Goal: Task Accomplishment & Management: Complete application form

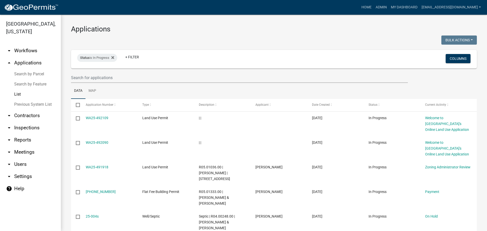
select select "3: 100"
click at [140, 74] on input "text" at bounding box center [239, 77] width 337 height 10
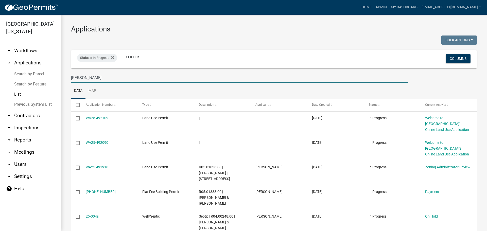
type input "[PERSON_NAME]"
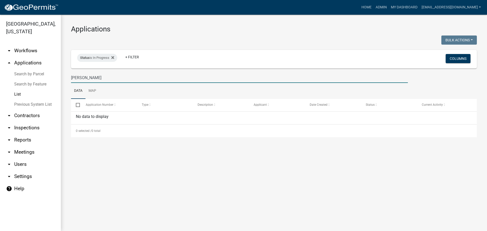
drag, startPoint x: 88, startPoint y: 78, endPoint x: 78, endPoint y: 78, distance: 10.4
click at [77, 79] on input "[PERSON_NAME]" at bounding box center [239, 77] width 337 height 10
click at [113, 57] on icon at bounding box center [112, 57] width 3 height 3
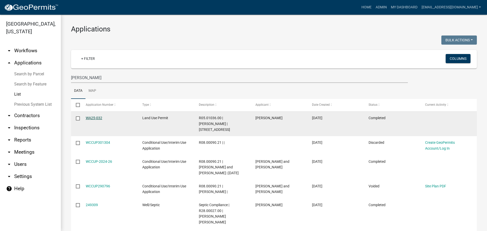
click at [93, 117] on link "WA25-032" at bounding box center [94, 118] width 16 height 4
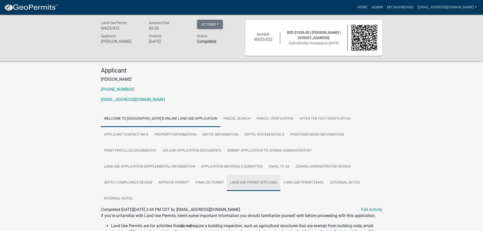
click at [268, 183] on link "Land Use Permit Site Card" at bounding box center [253, 183] width 53 height 16
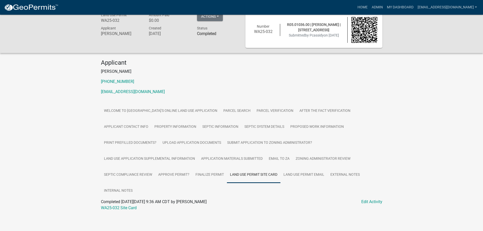
scroll to position [15, 0]
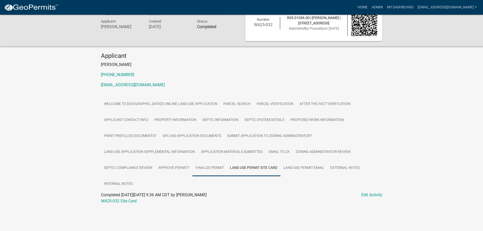
click at [206, 167] on link "Finalize Permit" at bounding box center [209, 168] width 34 height 16
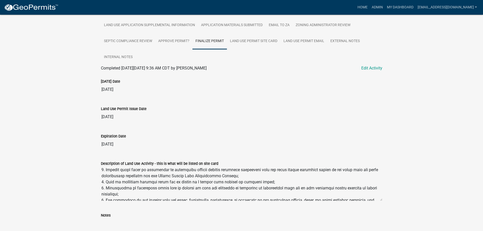
scroll to position [0, 0]
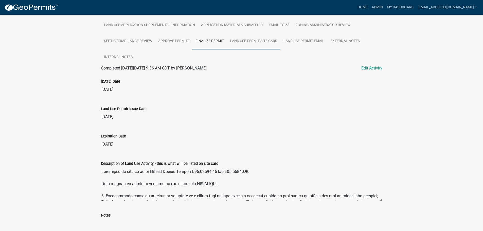
click at [246, 41] on link "Land Use Permit Site Card" at bounding box center [253, 41] width 53 height 16
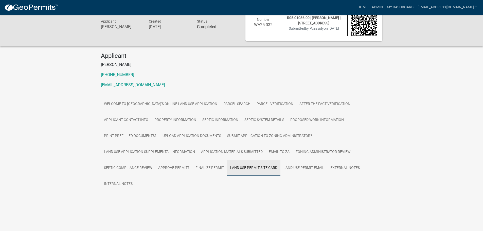
scroll to position [15, 0]
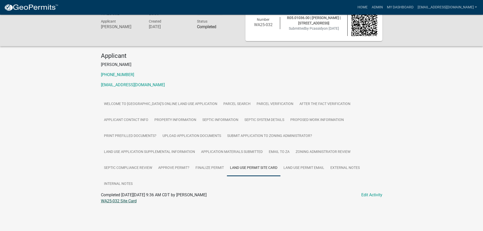
click at [115, 200] on link "WA25-032 Site Card" at bounding box center [119, 200] width 36 height 5
click at [204, 171] on link "Finalize Permit" at bounding box center [209, 168] width 34 height 16
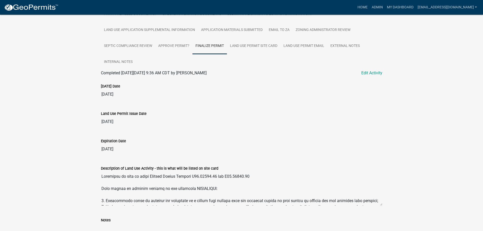
scroll to position [164, 0]
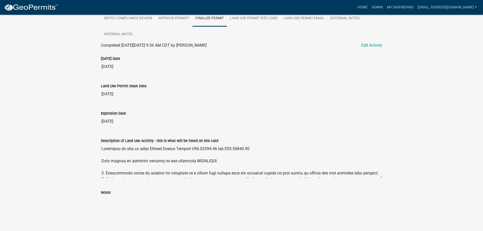
click at [182, 170] on textarea "Description of Land Use Activity - this is what will be listed on site card" at bounding box center [241, 161] width 281 height 34
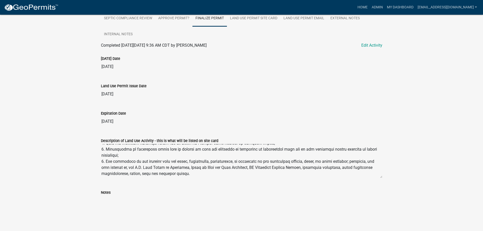
scroll to position [85, 0]
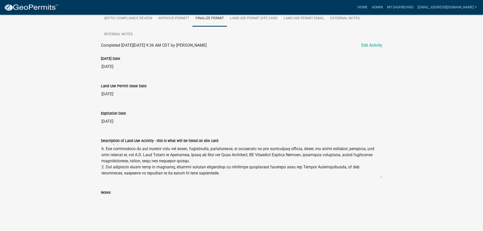
drag, startPoint x: 102, startPoint y: 148, endPoint x: 190, endPoint y: 166, distance: 90.3
click at [262, 196] on wm-data-entity-view-list "[DATE] Date [DATE] Land Use Permit Issue Date [DATE] Expiration Date [DATE] Des…" at bounding box center [241, 128] width 281 height 161
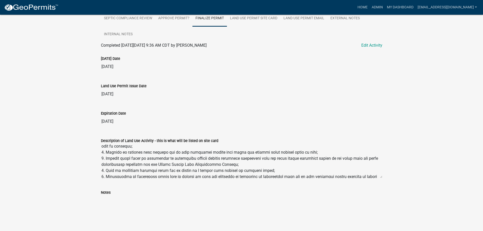
scroll to position [0, 0]
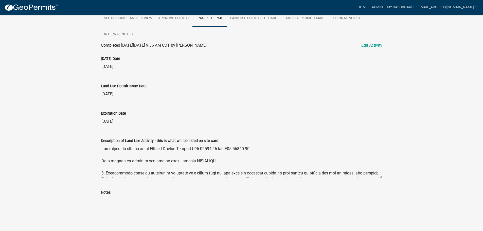
drag, startPoint x: 101, startPoint y: 148, endPoint x: 262, endPoint y: 154, distance: 160.3
click at [262, 154] on textarea "Description of Land Use Activity - this is what will be listed on site card" at bounding box center [241, 161] width 281 height 34
drag, startPoint x: 142, startPoint y: 162, endPoint x: 212, endPoint y: 160, distance: 70.5
click at [212, 160] on textarea "Description of Land Use Activity - this is what will be listed on site card" at bounding box center [241, 161] width 281 height 34
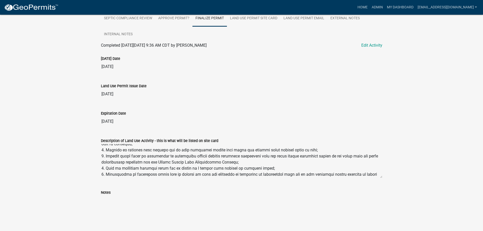
scroll to position [85, 0]
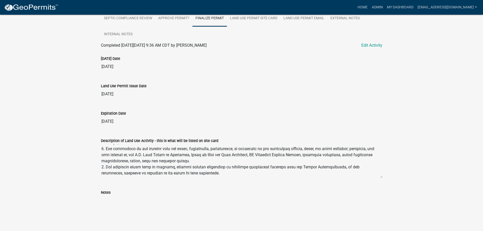
drag, startPoint x: 101, startPoint y: 147, endPoint x: 213, endPoint y: 179, distance: 115.8
click at [213, 179] on div "Description of Land Use Activity - this is what will be listed on site card" at bounding box center [241, 157] width 289 height 52
